Goal: Book appointment/travel/reservation

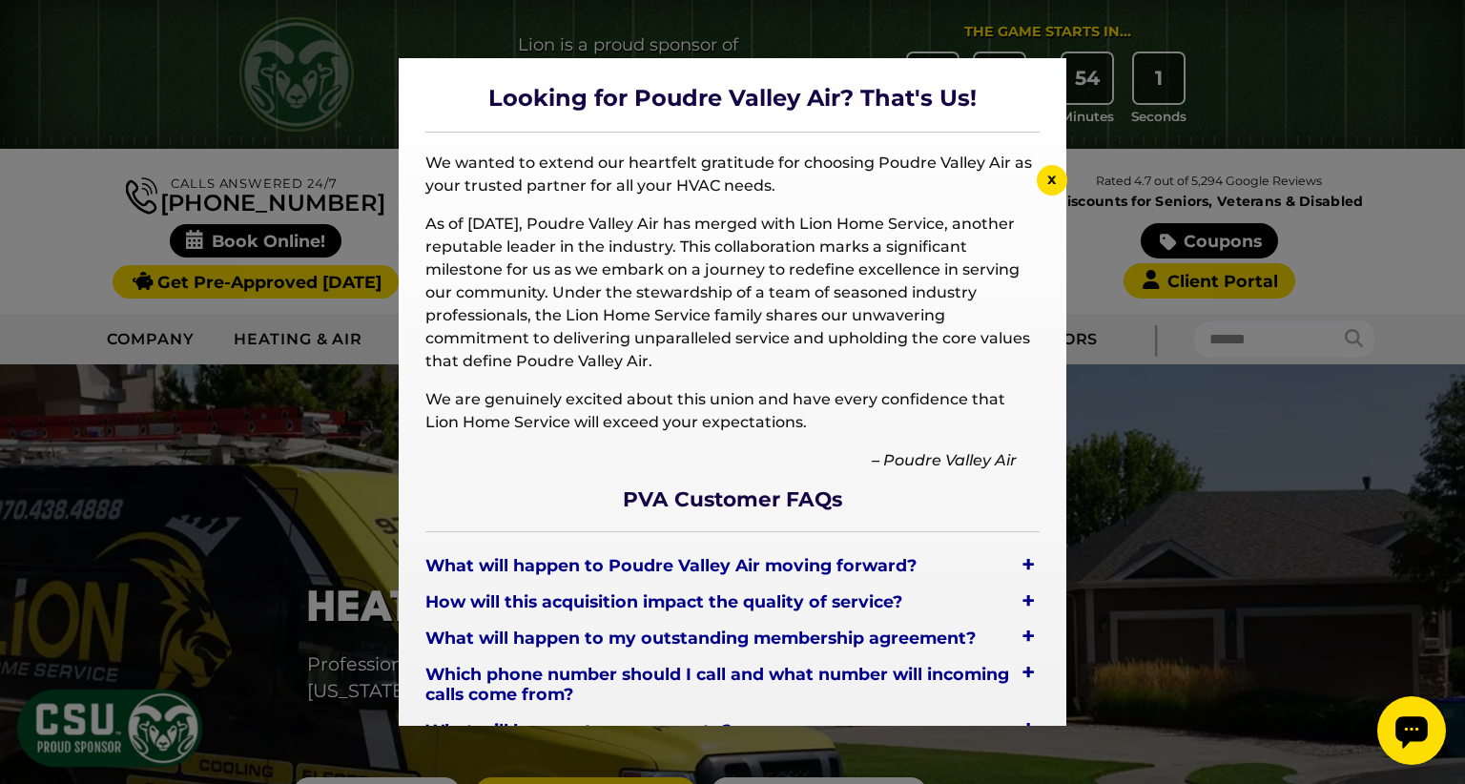
click at [1017, 563] on div "+" at bounding box center [1028, 564] width 23 height 27
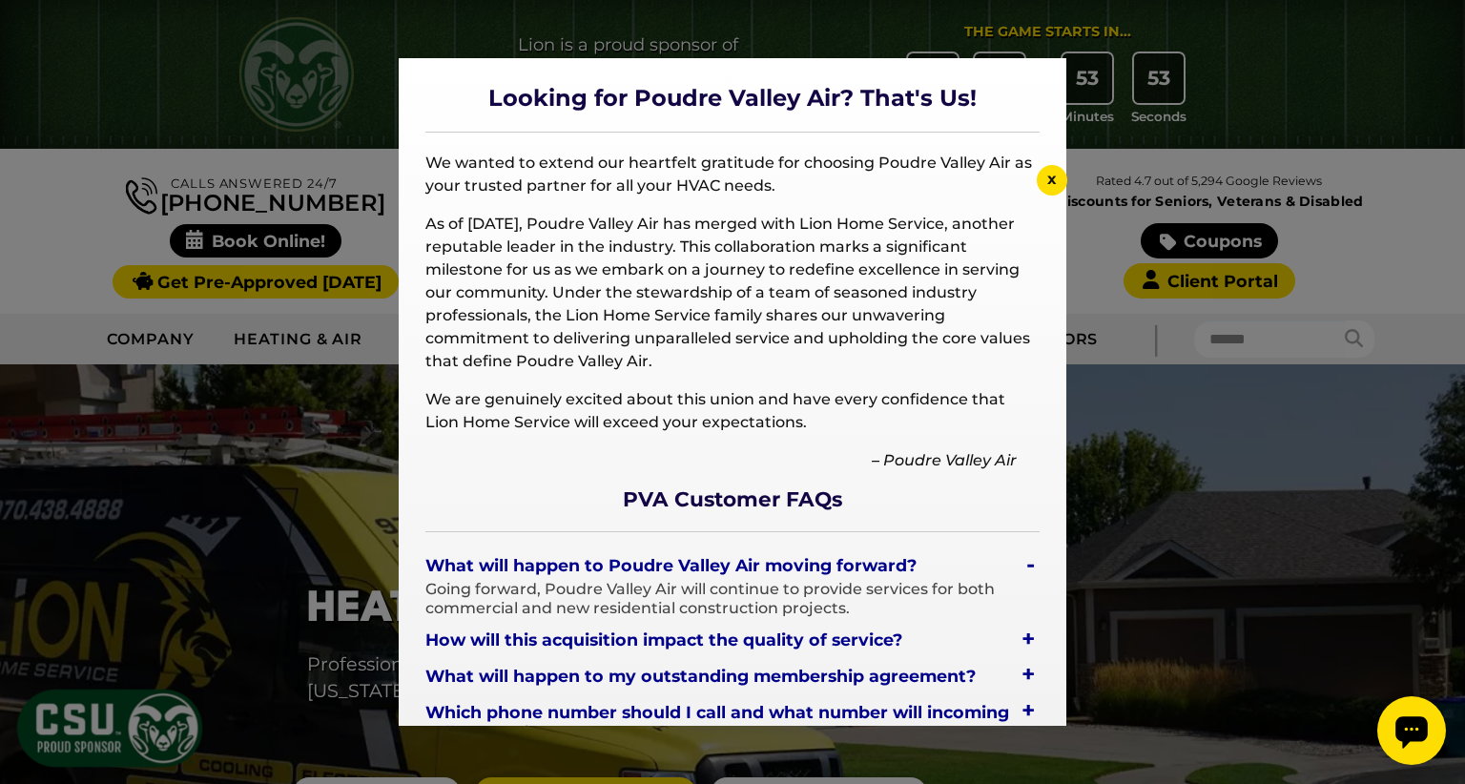
click at [1022, 565] on div "-" at bounding box center [1031, 564] width 18 height 27
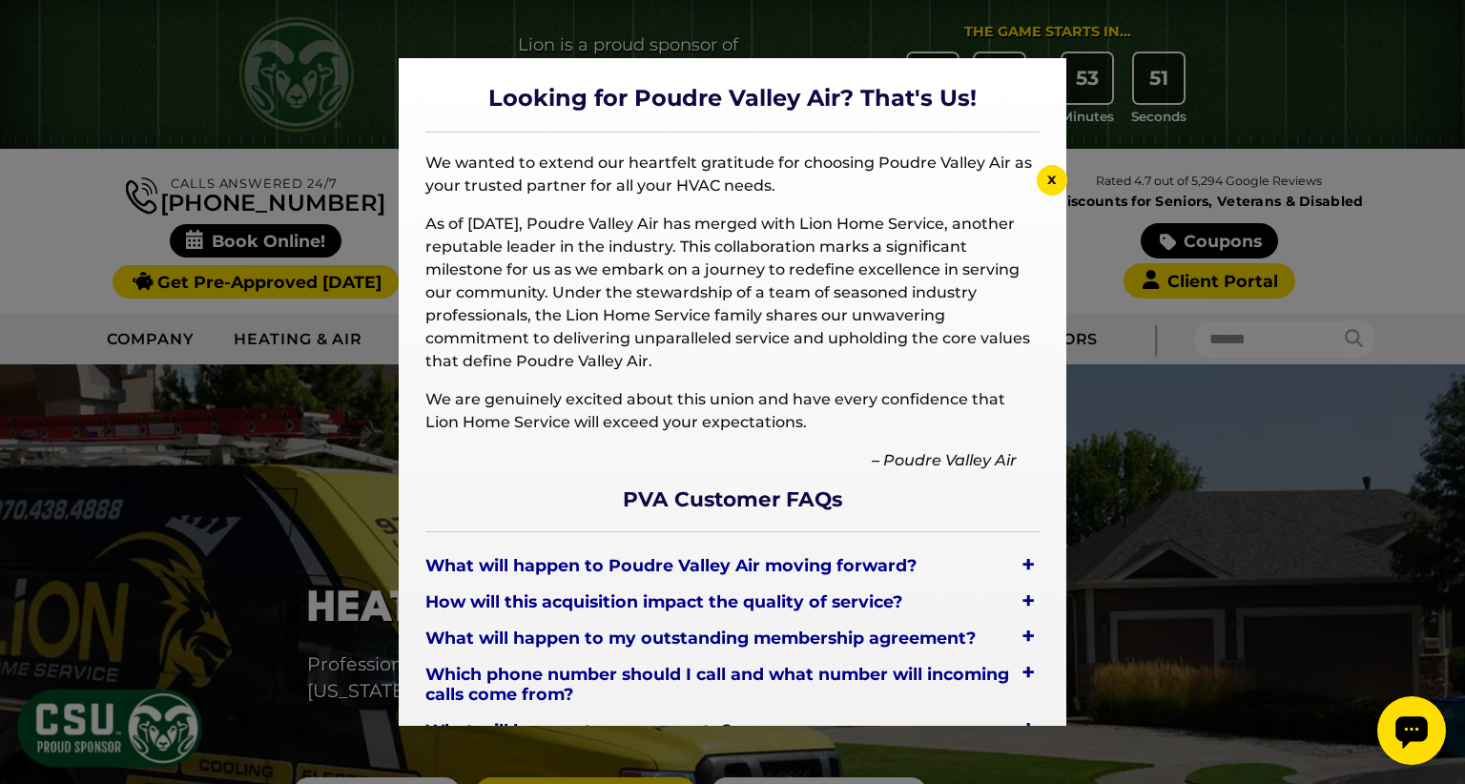
click at [1017, 597] on div "+" at bounding box center [1028, 601] width 23 height 27
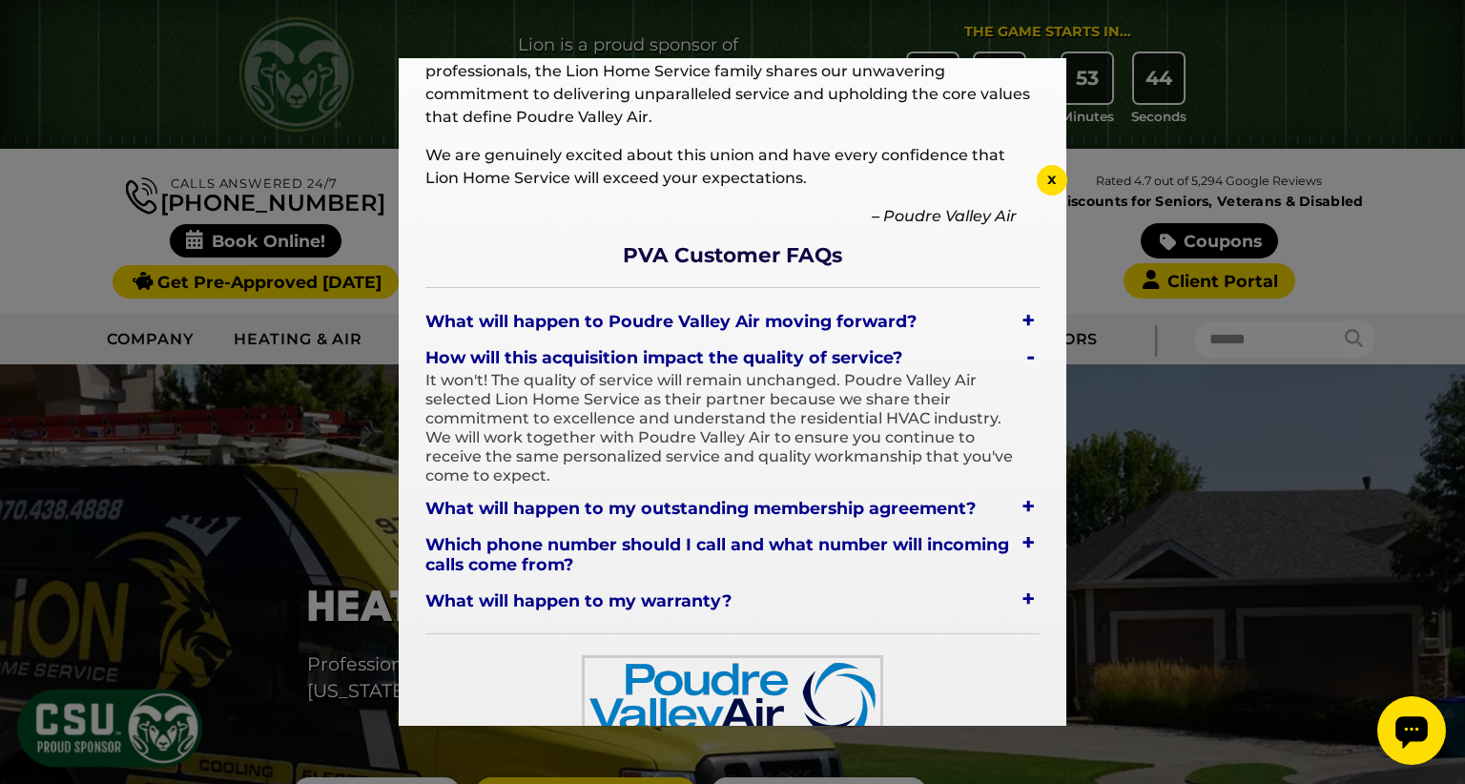
scroll to position [245, 0]
click at [1022, 360] on div "-" at bounding box center [1031, 355] width 18 height 27
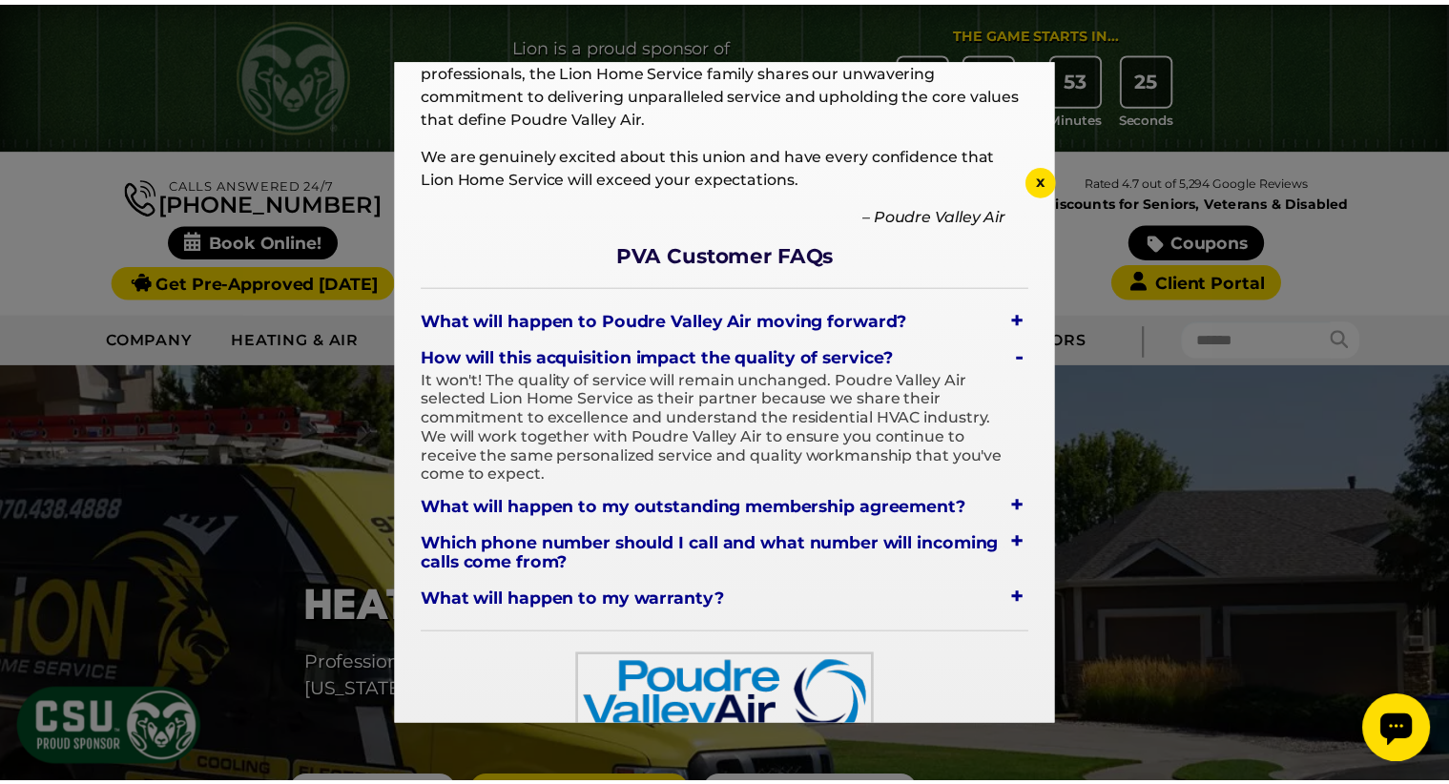
scroll to position [173, 0]
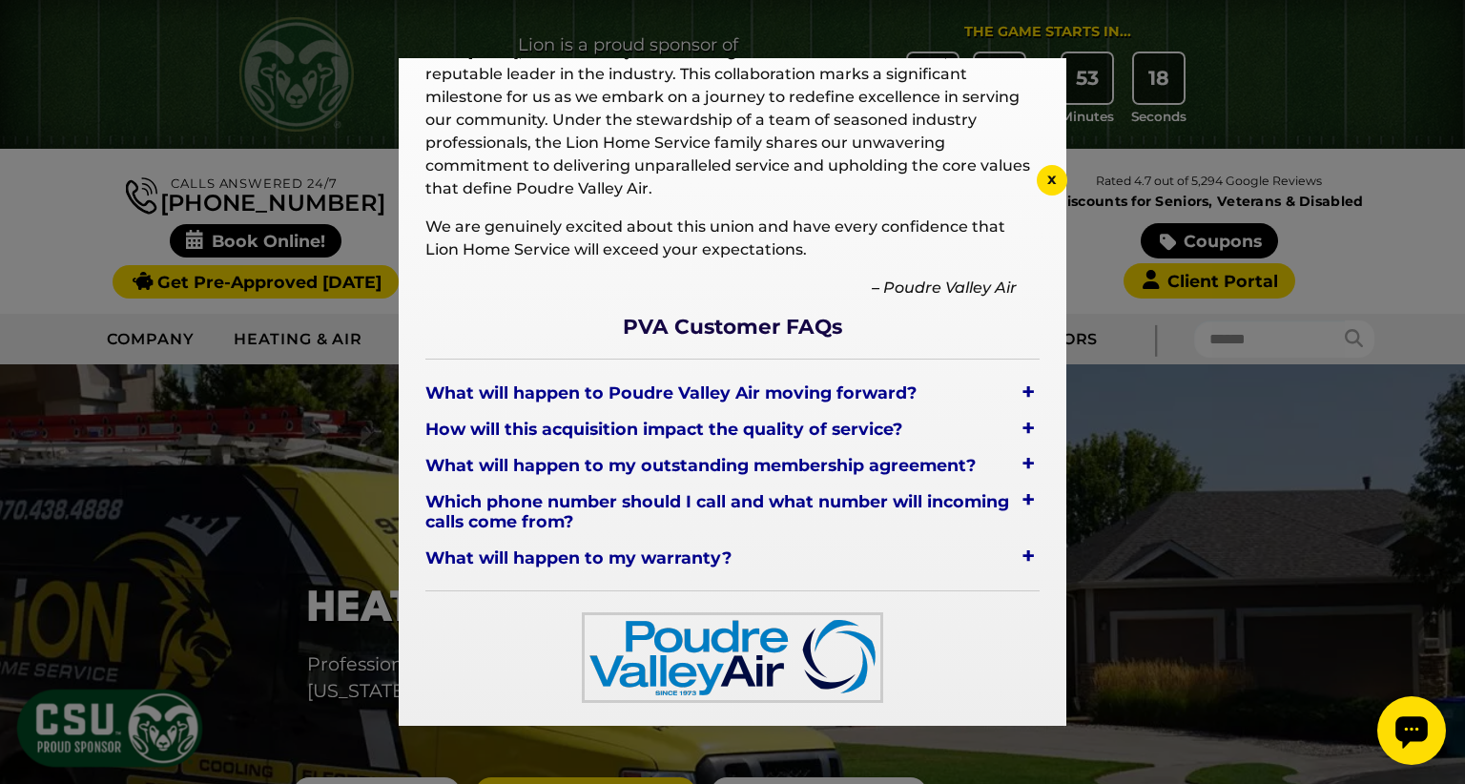
click at [1017, 499] on div "+" at bounding box center [1028, 500] width 23 height 27
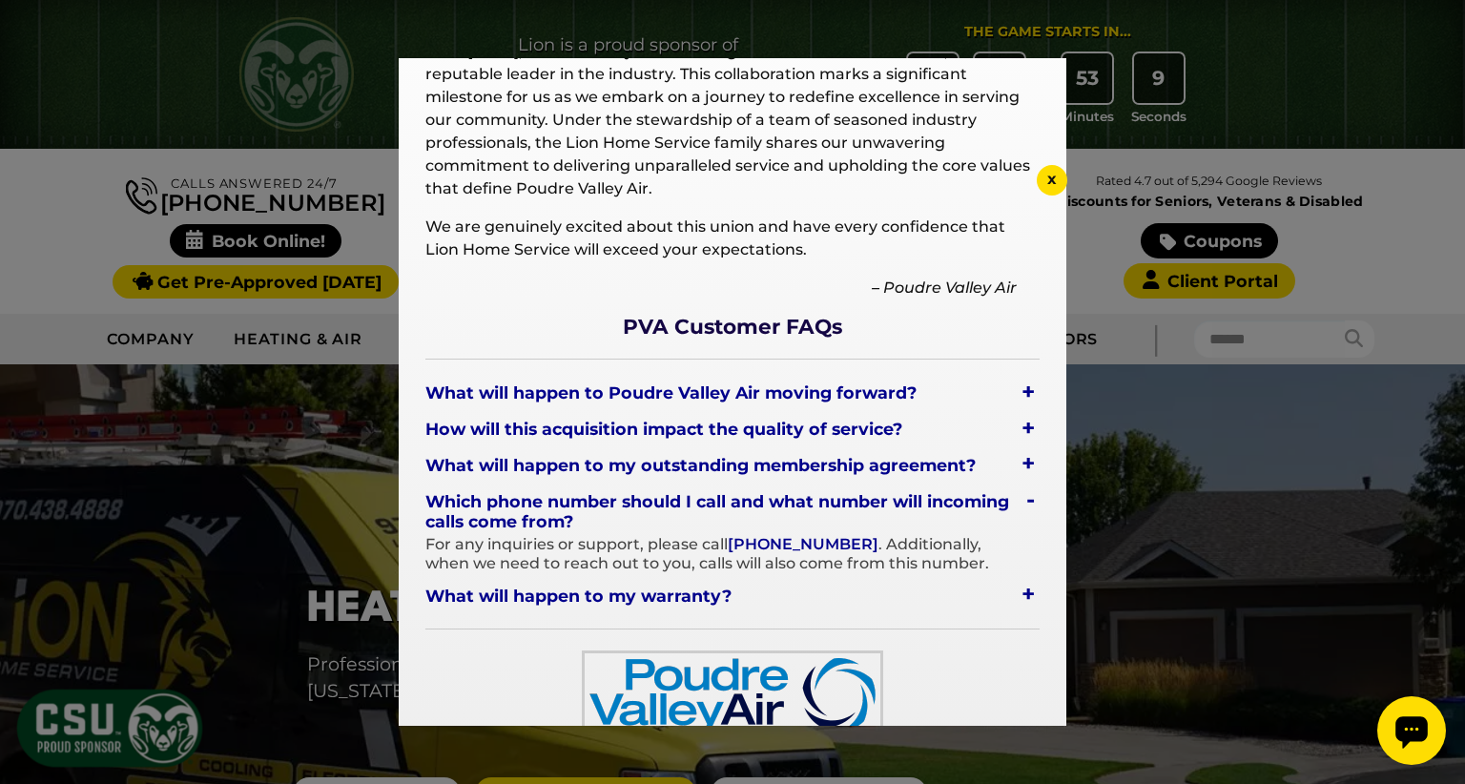
click at [1017, 591] on div "+" at bounding box center [1028, 594] width 23 height 27
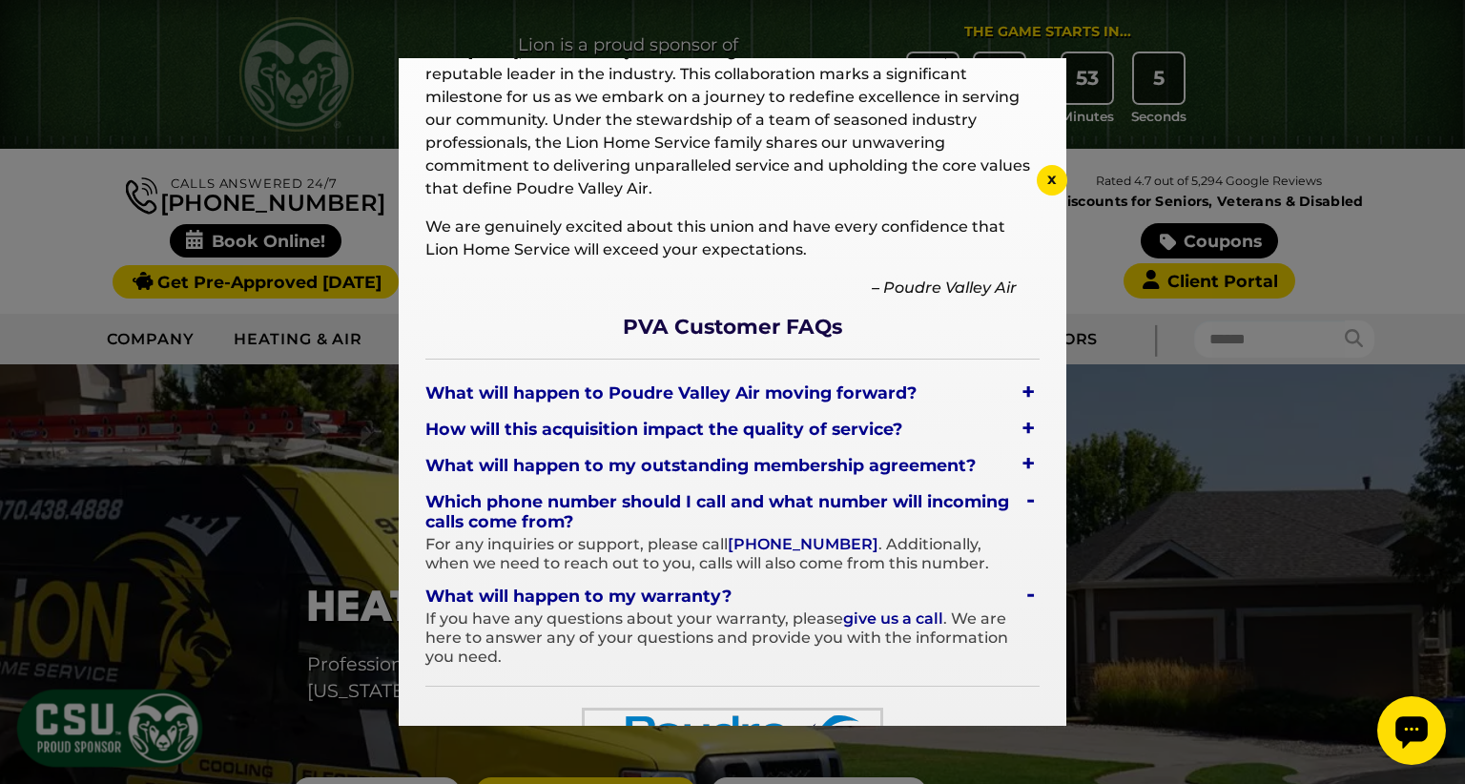
click at [1022, 593] on div "-" at bounding box center [1031, 594] width 18 height 27
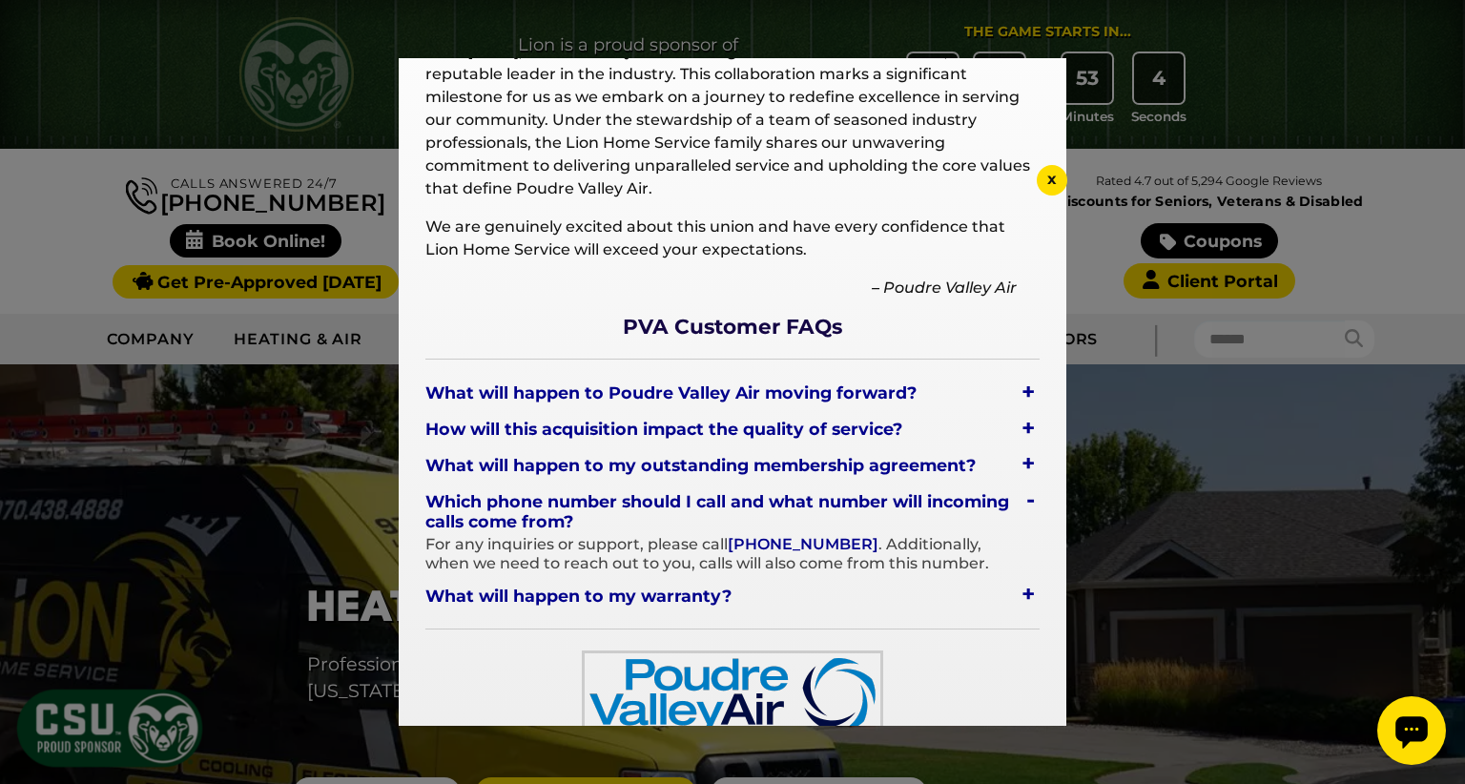
click at [1022, 503] on div "-" at bounding box center [1031, 500] width 18 height 27
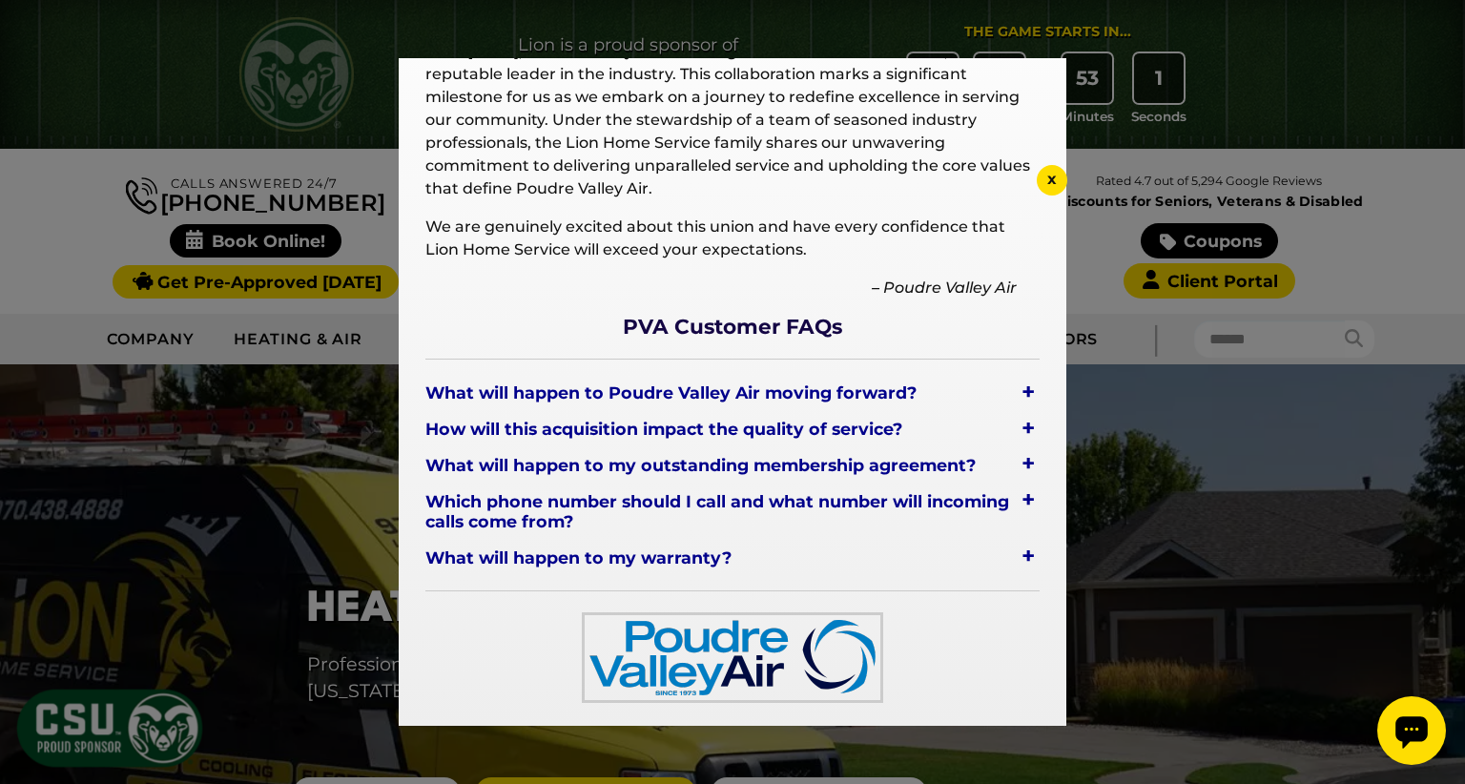
click at [1051, 181] on span "x" at bounding box center [1052, 179] width 10 height 18
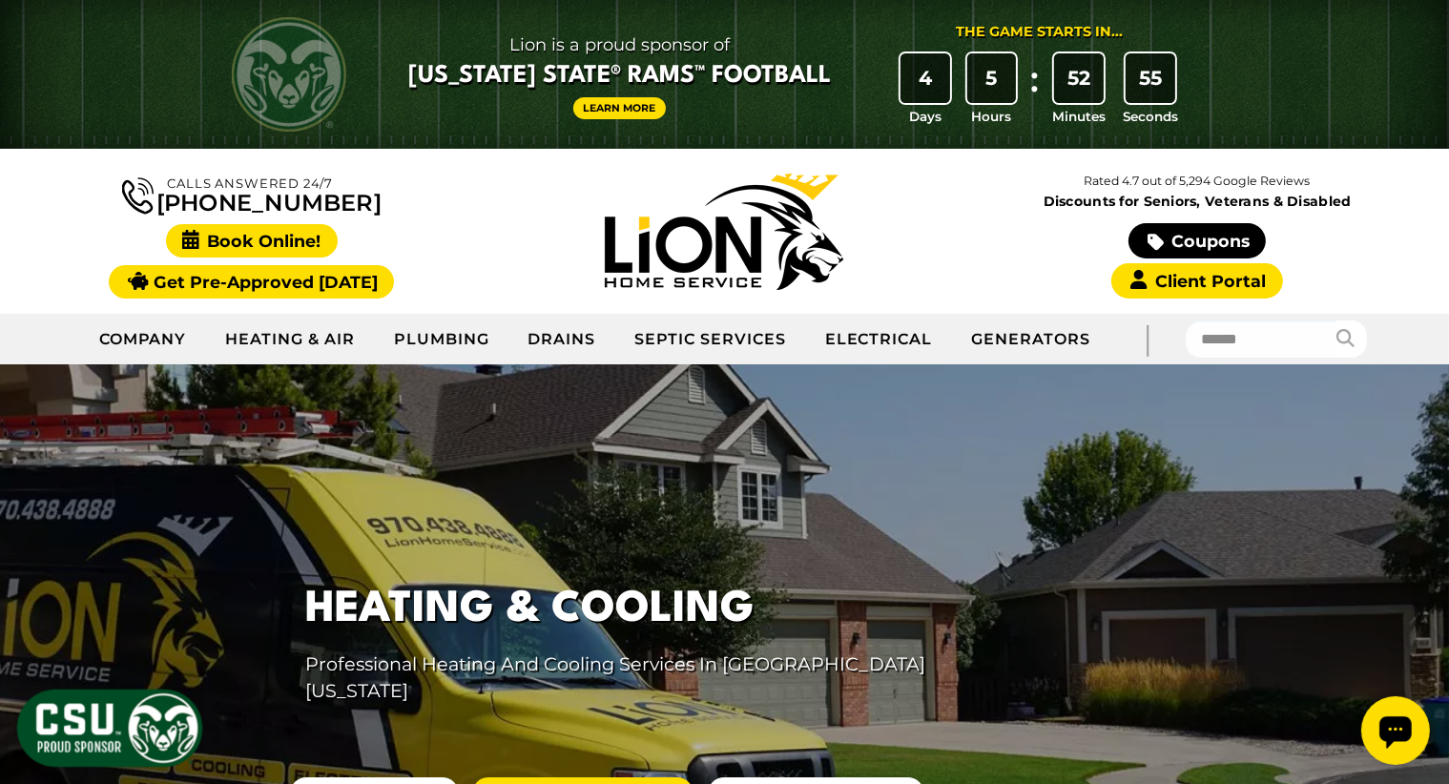
click at [267, 238] on span "Book Online!" at bounding box center [252, 240] width 173 height 33
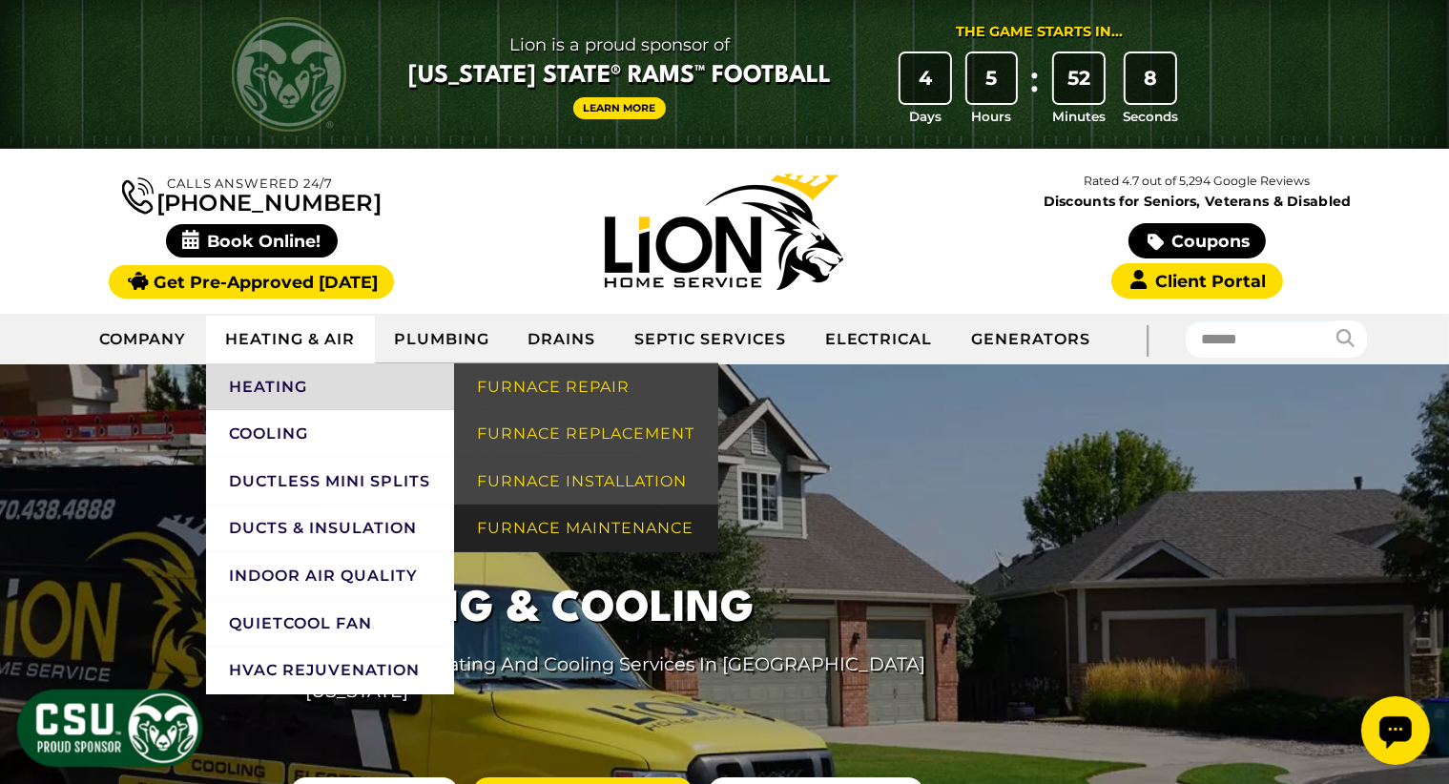
click at [599, 527] on link "Furnace Maintenance" at bounding box center [585, 529] width 263 height 48
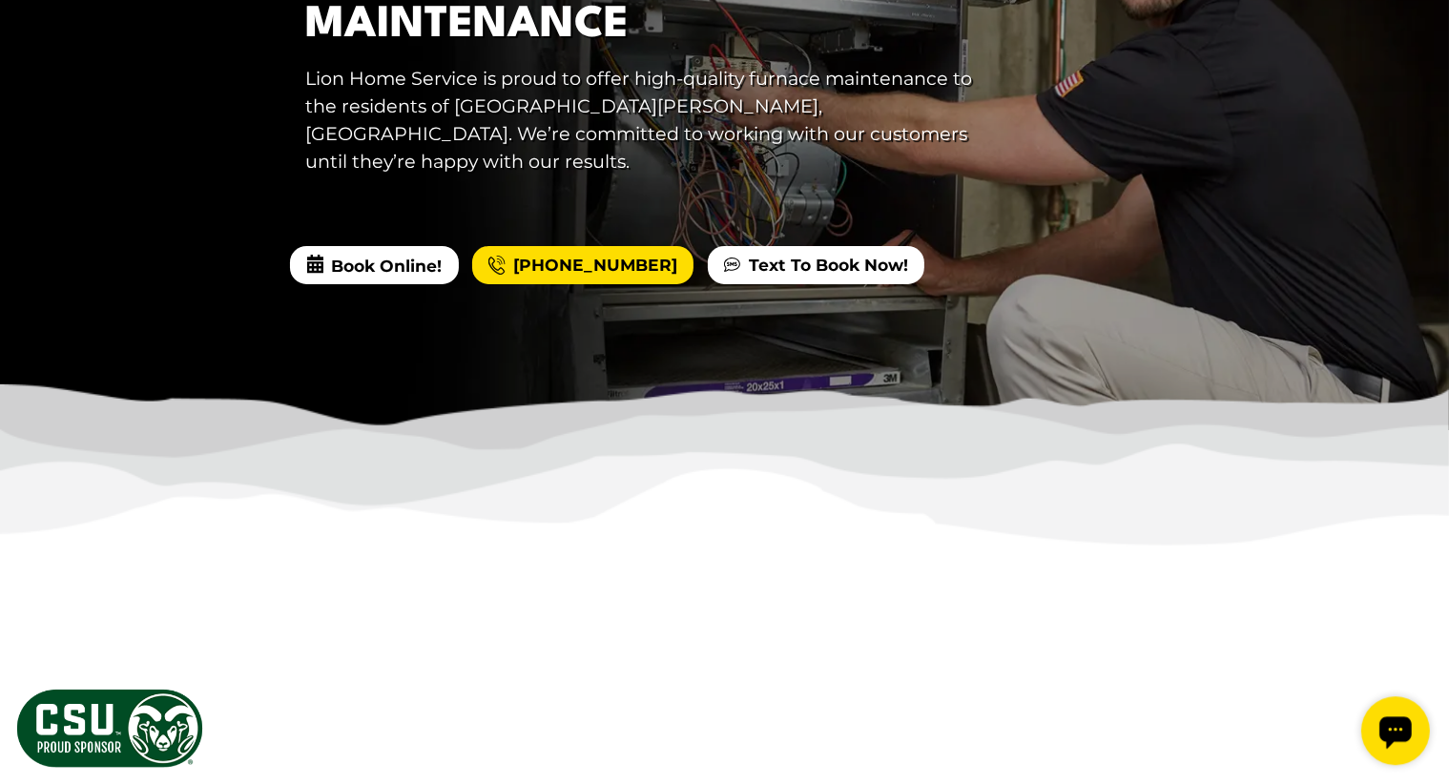
scroll to position [593, 0]
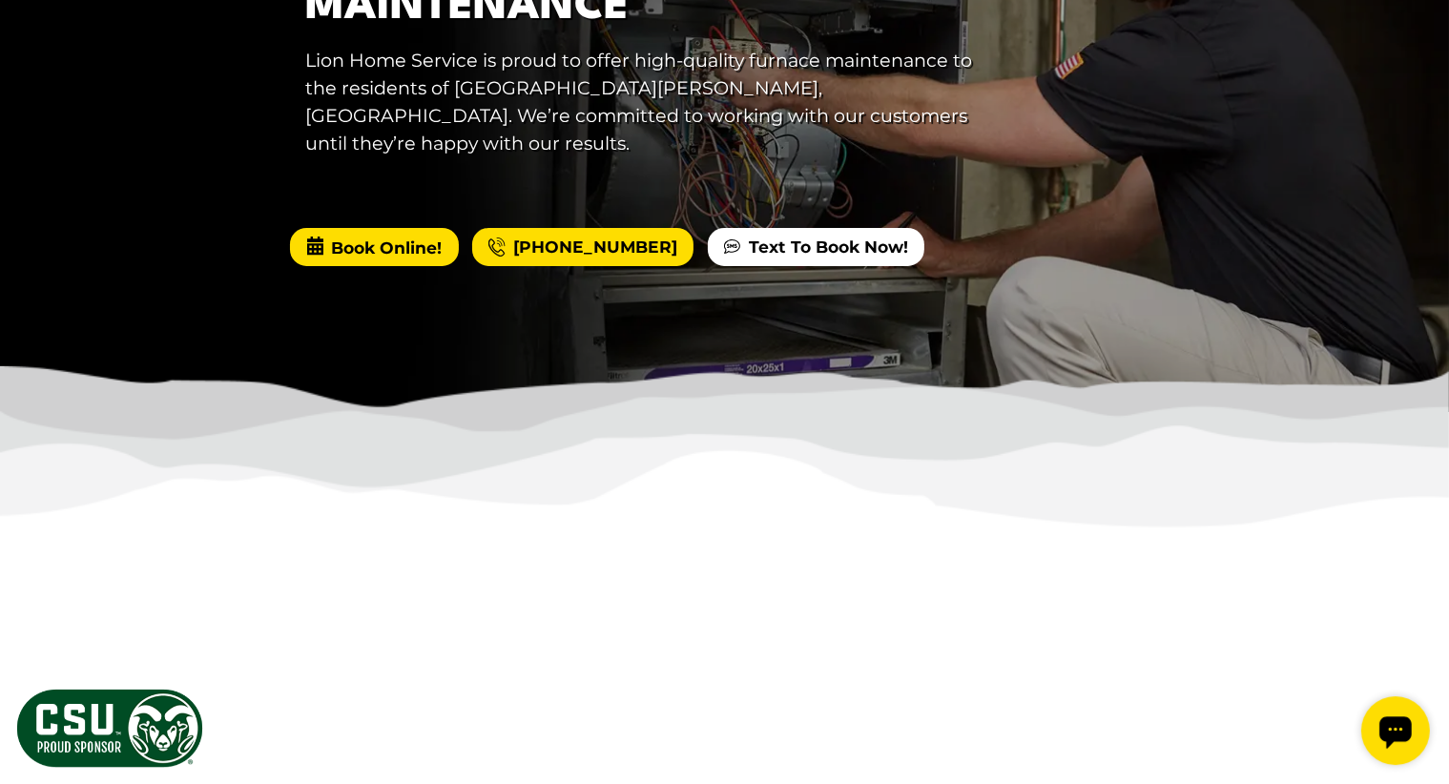
click at [355, 234] on span "Book Online!" at bounding box center [374, 247] width 168 height 38
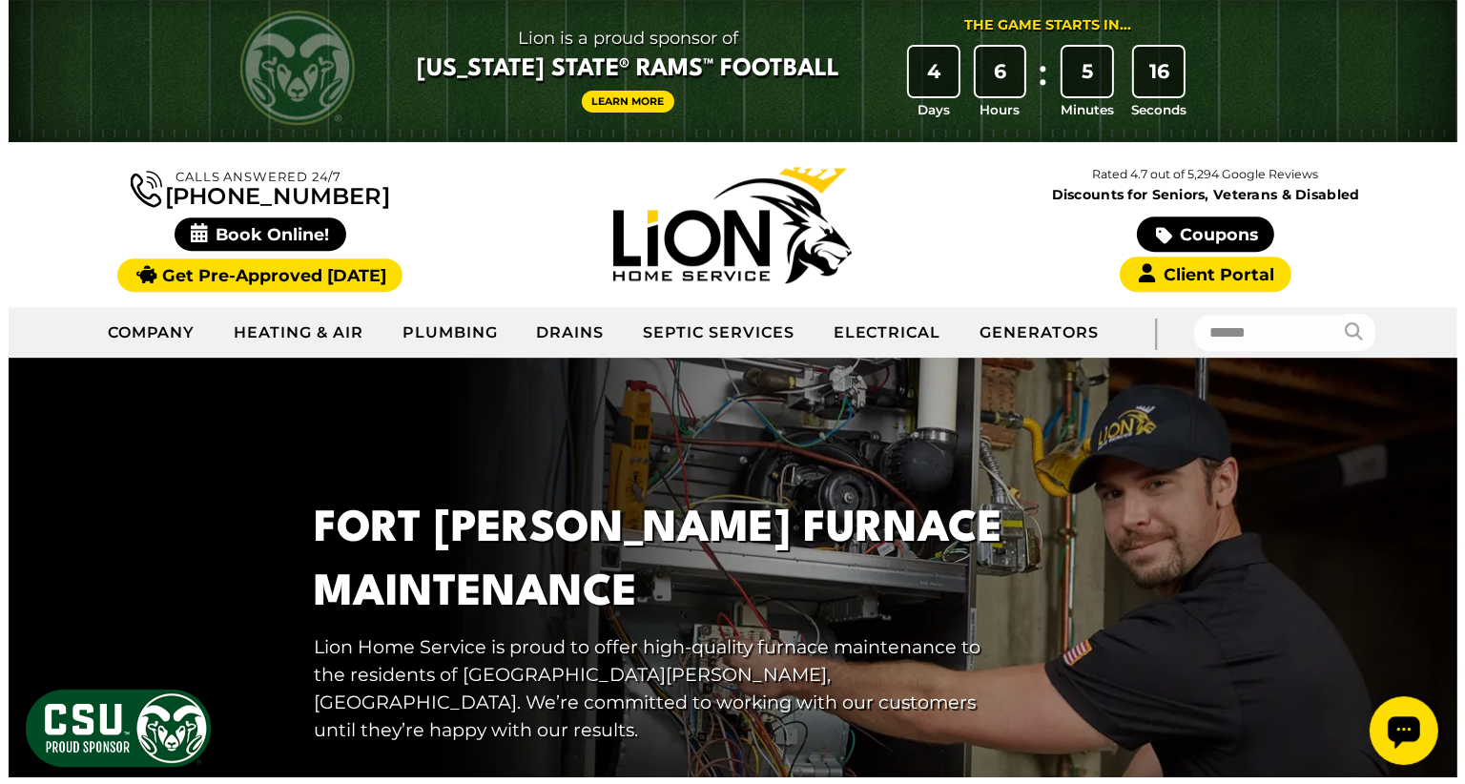
scroll to position [6, 0]
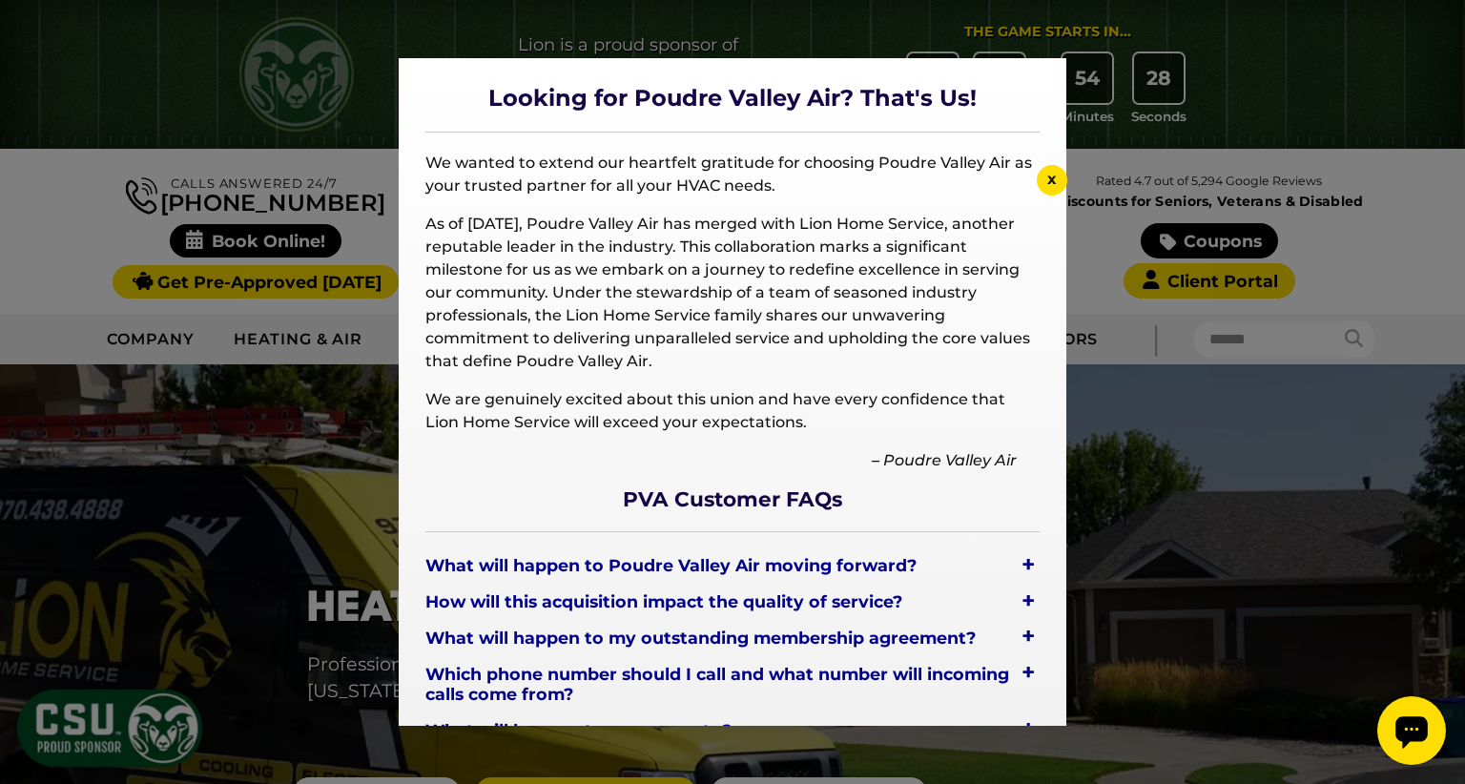
click at [1051, 176] on span "x" at bounding box center [1052, 179] width 10 height 18
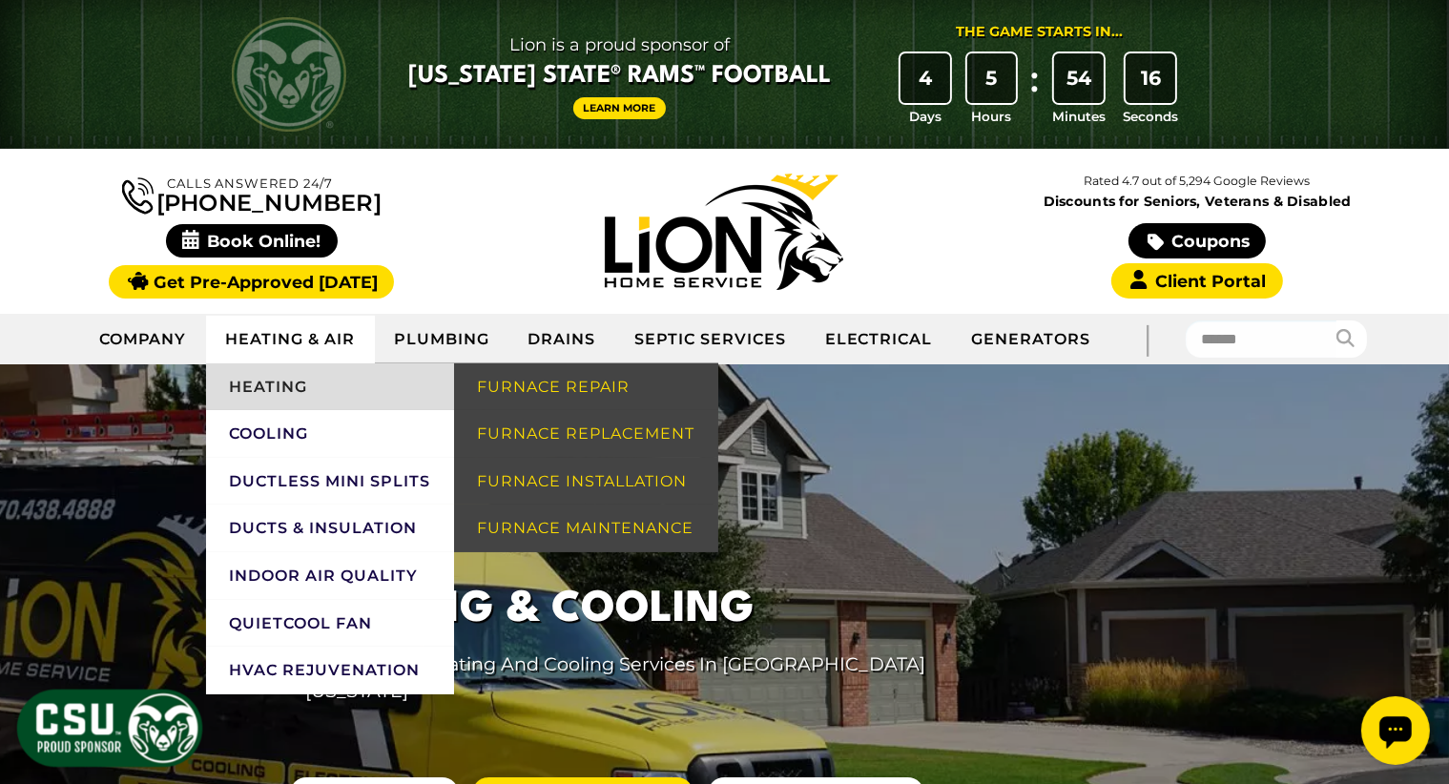
click at [298, 383] on link "Heating" at bounding box center [330, 387] width 248 height 48
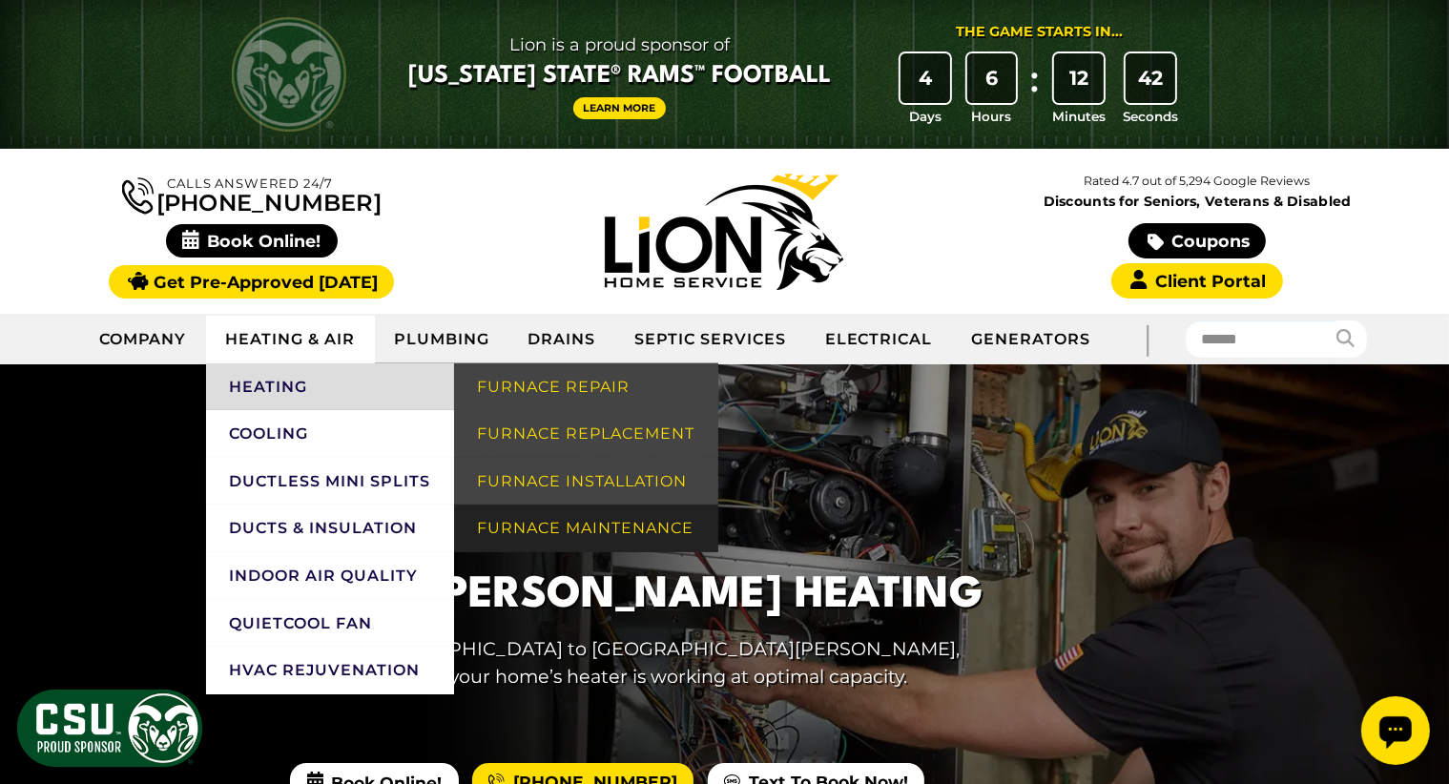
click at [591, 527] on link "Furnace Maintenance" at bounding box center [585, 529] width 263 height 48
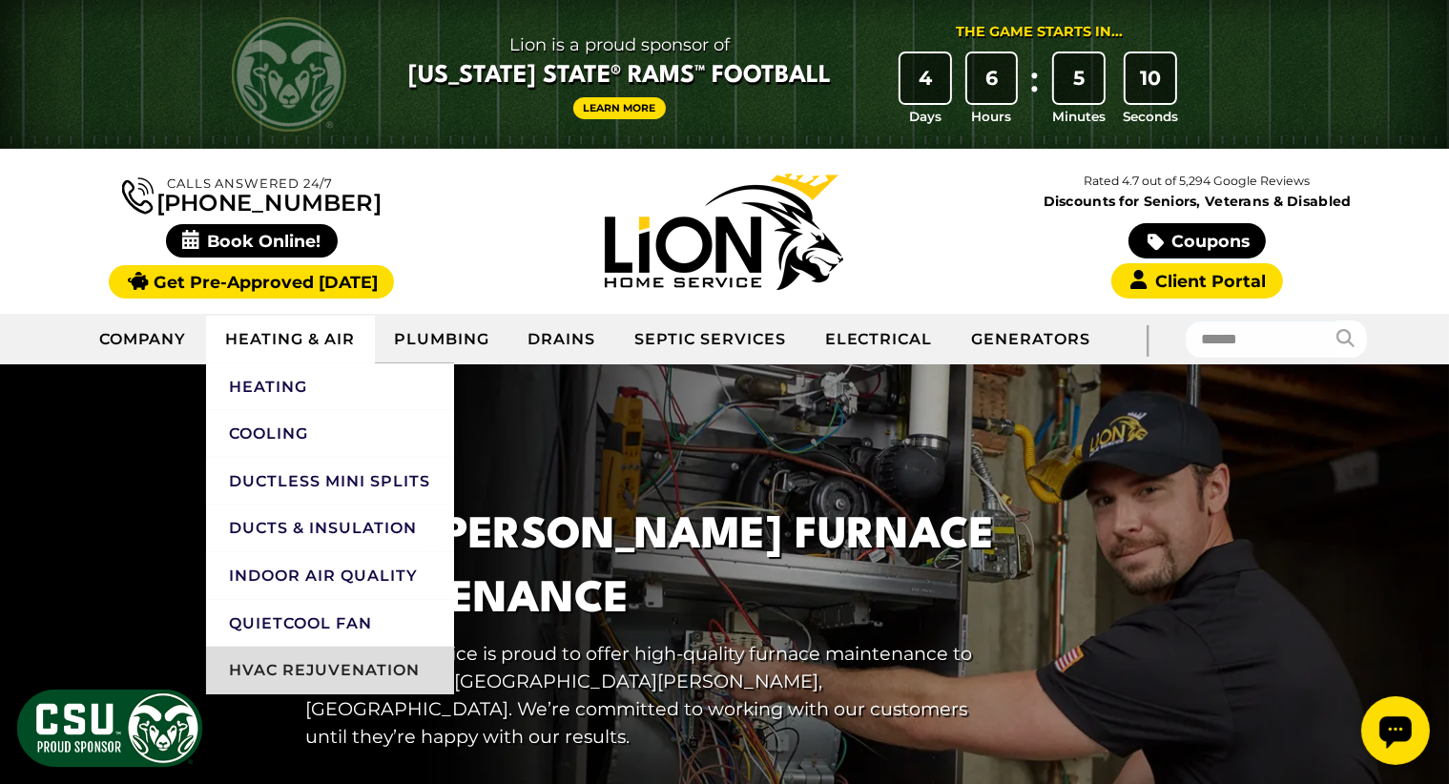
click at [323, 668] on link "HVAC Rejuvenation" at bounding box center [330, 671] width 248 height 48
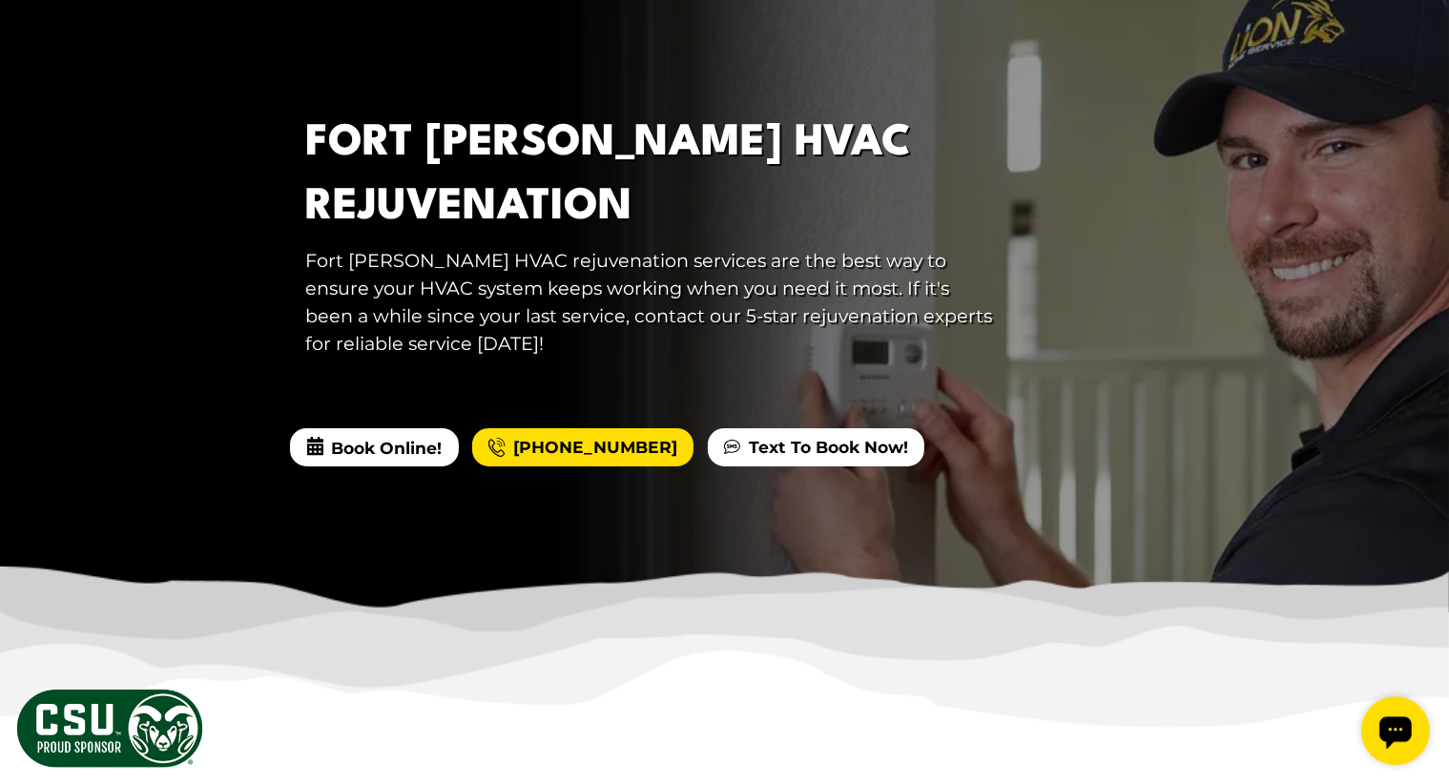
scroll to position [408, 0]
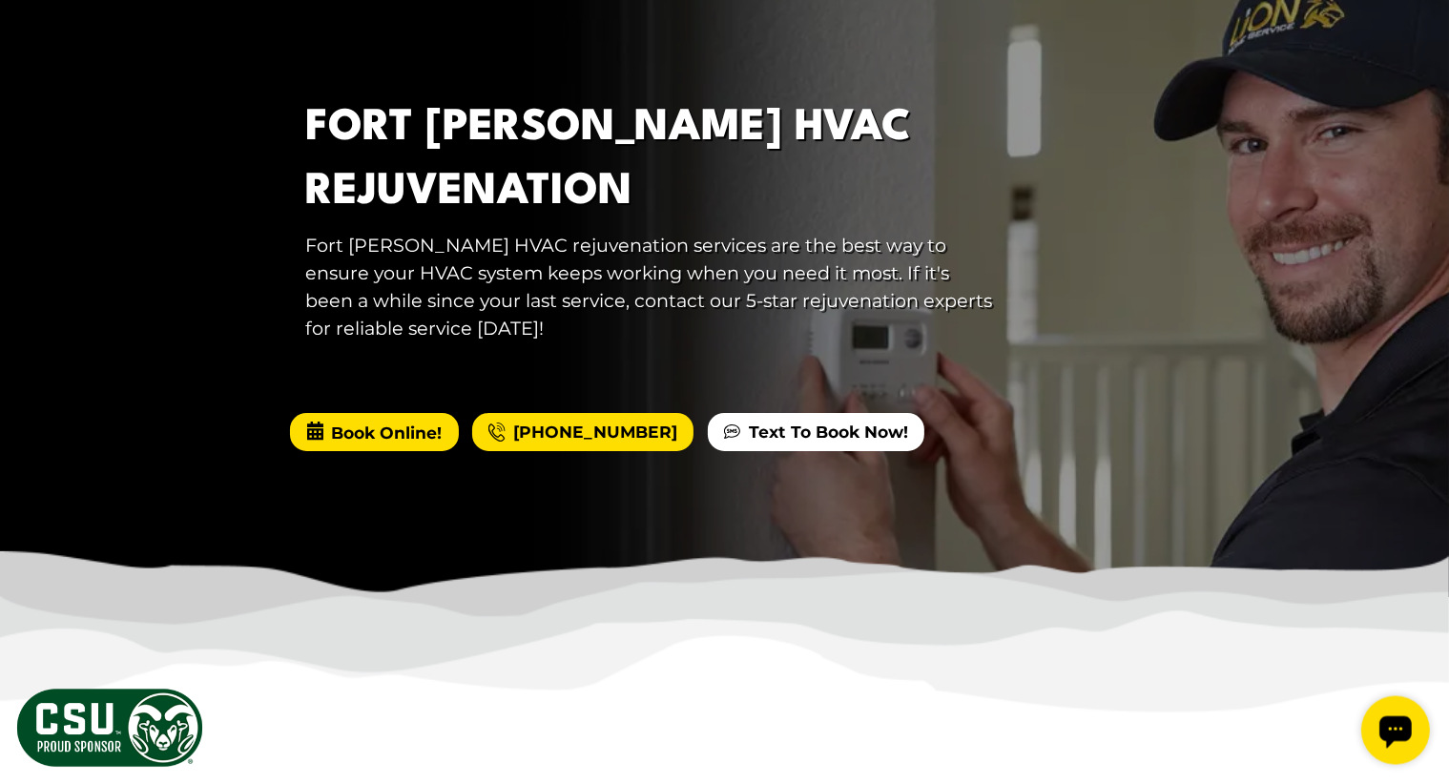
click at [364, 431] on span "Book Online!" at bounding box center [374, 432] width 168 height 38
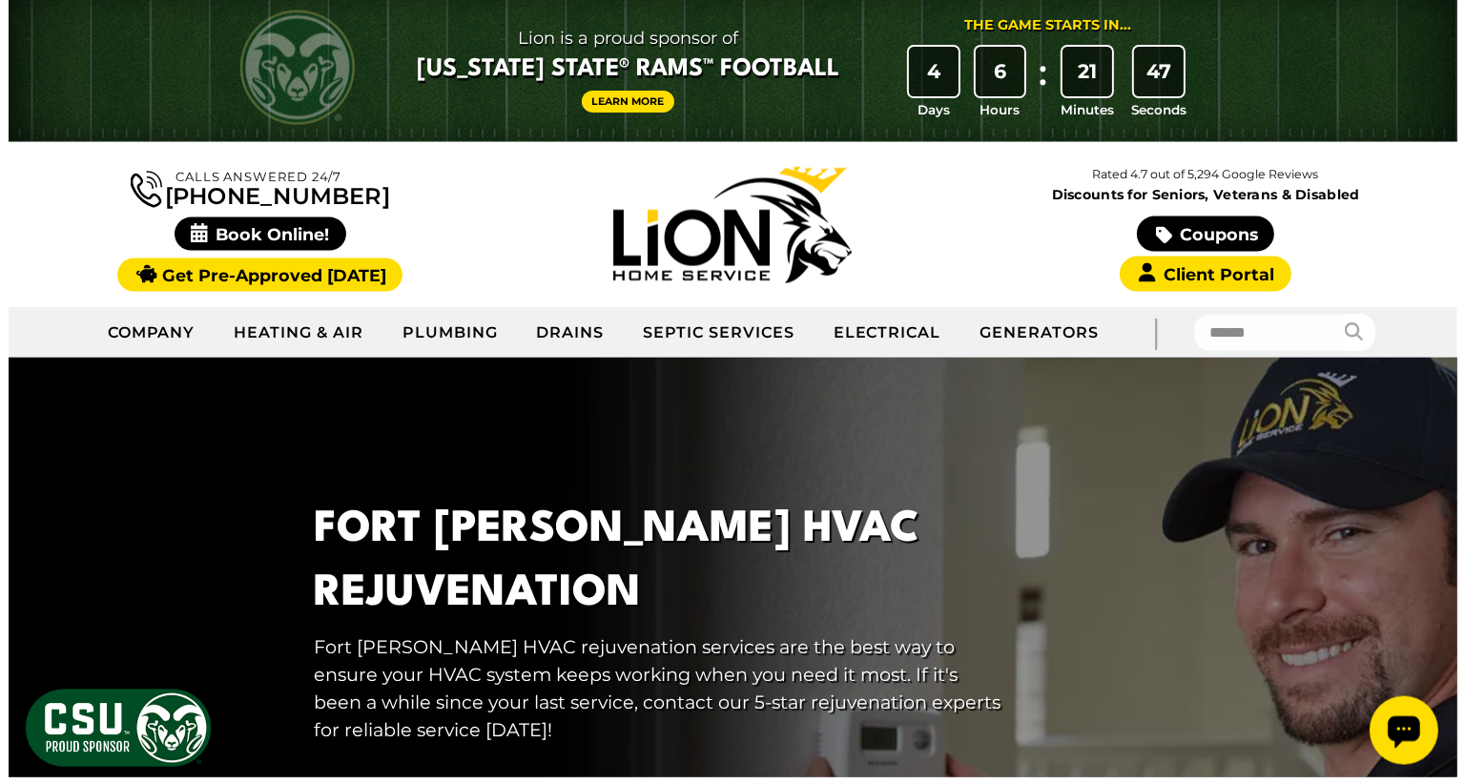
scroll to position [6, 0]
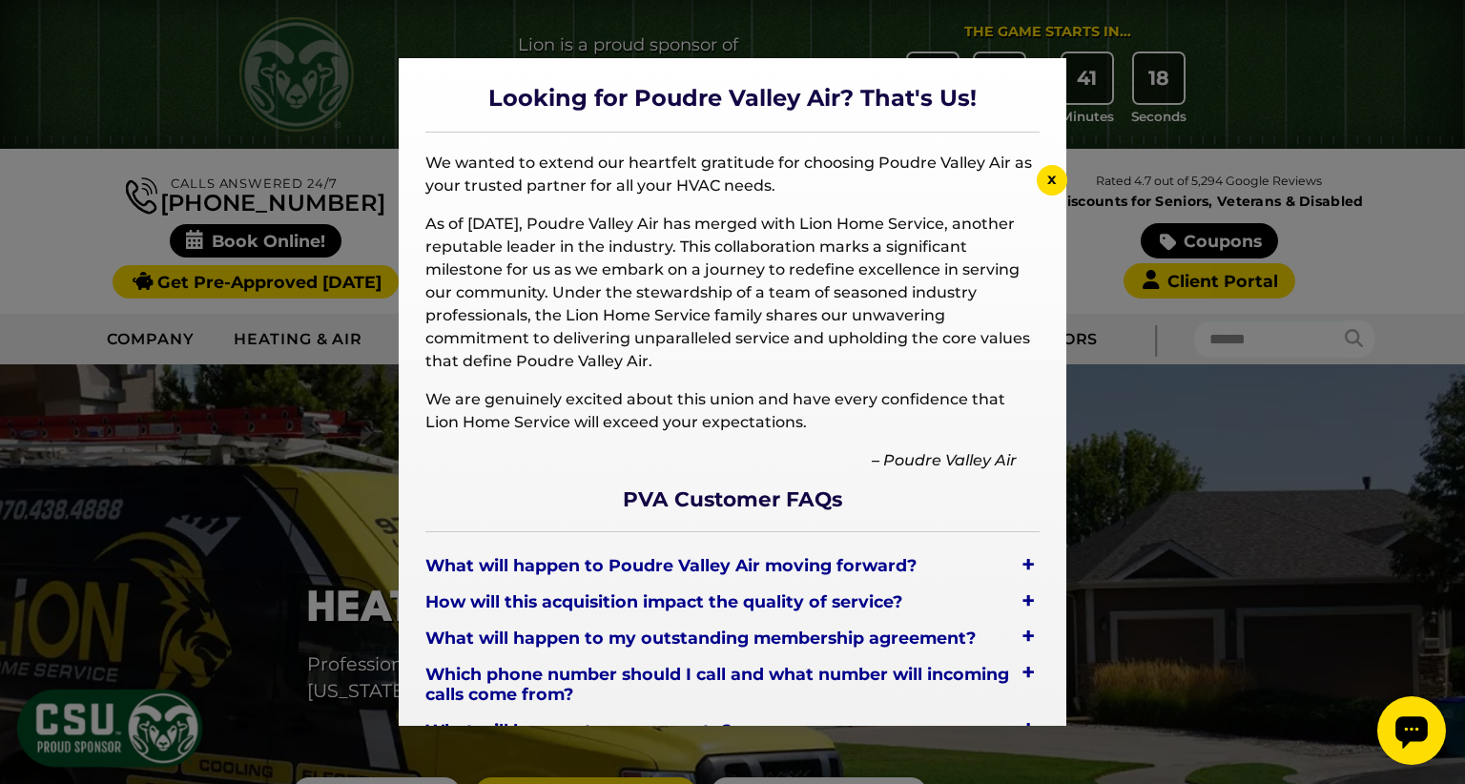
click at [1054, 180] on span "x" at bounding box center [1052, 179] width 10 height 18
